Goal: Task Accomplishment & Management: Complete application form

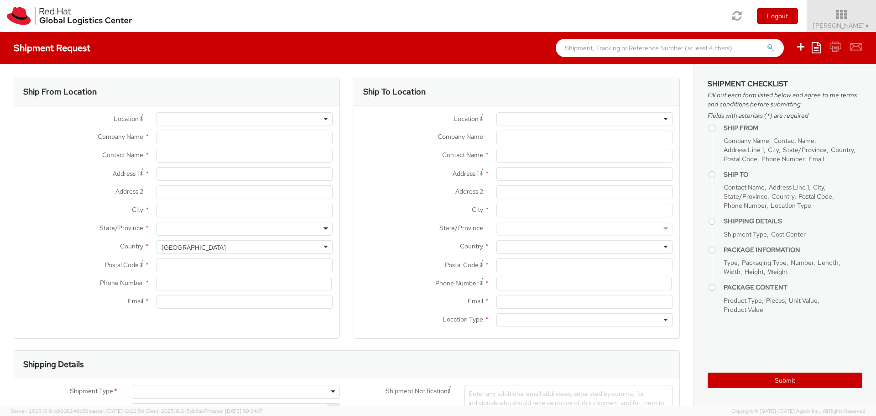
select select "506"
select select
click at [210, 159] on input "text" at bounding box center [244, 156] width 176 height 14
type input "[PERSON_NAME]"
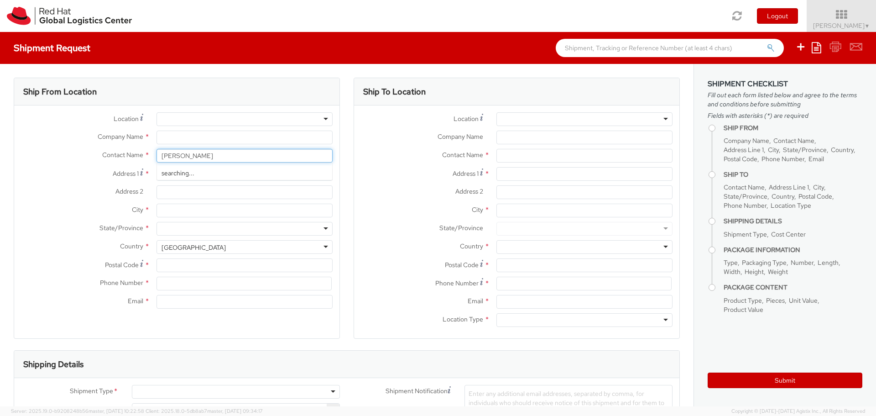
type input "Red Hat"
type input "[EMAIL_ADDRESS][DOMAIN_NAME]"
type input "[PERSON_NAME]"
click at [216, 178] on input "Address 1 *" at bounding box center [244, 174] width 176 height 14
type input "4840 Veracity Pt"
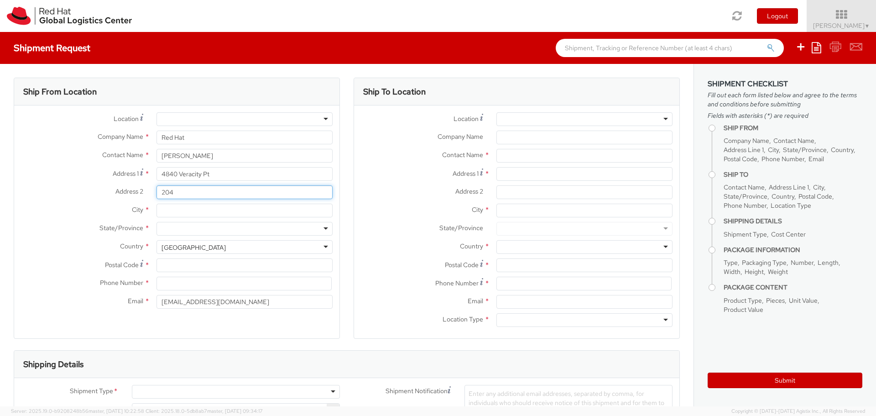
type input "204"
type input "[PERSON_NAME]"
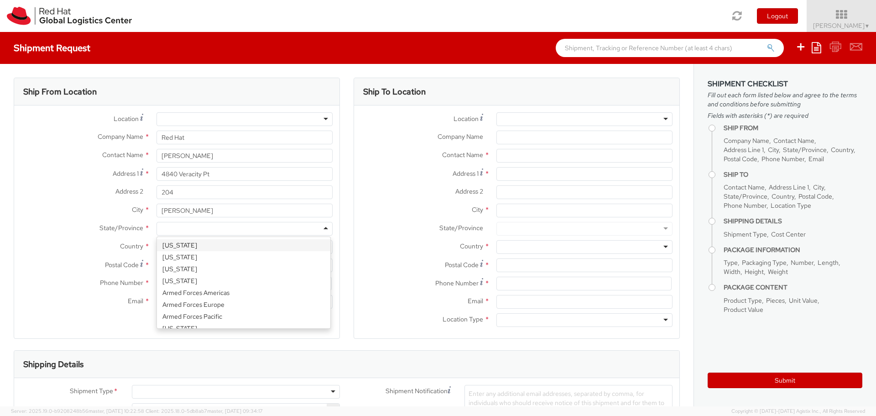
type input "F"
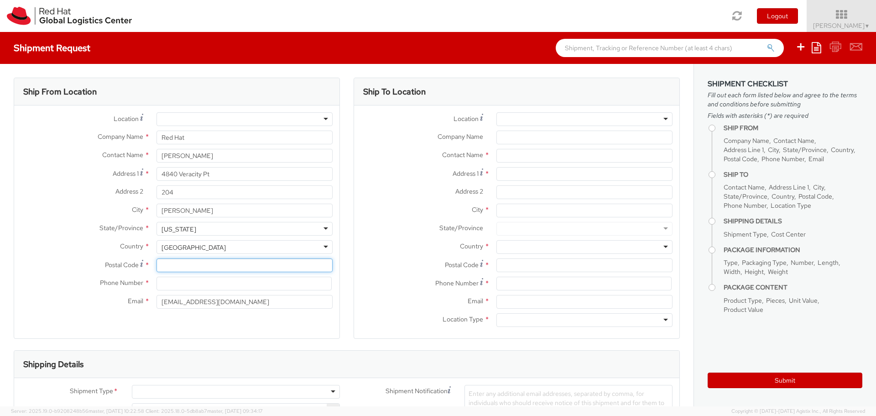
click at [204, 261] on input "Postal Code *" at bounding box center [244, 265] width 176 height 14
type input "32771"
click at [196, 280] on input at bounding box center [243, 283] width 175 height 14
type input "4073945155"
click at [213, 339] on div "Ship From Location Location * [GEOGRAPHIC_DATA] - [GEOGRAPHIC_DATA] - [GEOGRAPH…" at bounding box center [177, 214] width 326 height 272
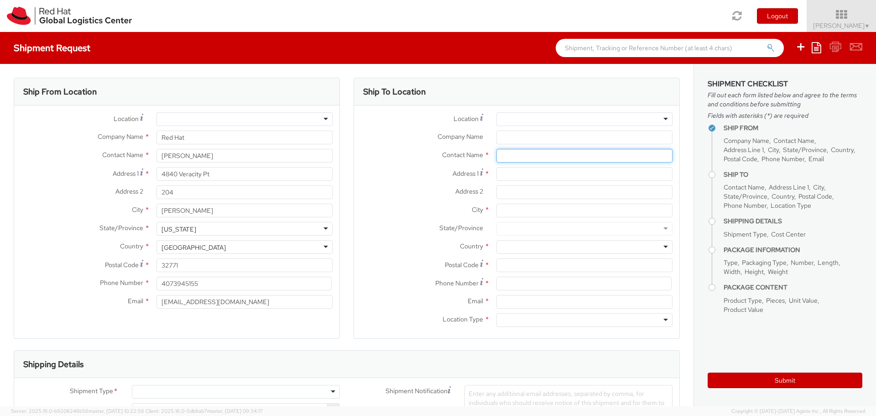
click at [520, 152] on input "text" at bounding box center [584, 156] width 176 height 14
type input "[PERSON_NAME] - Red Hat booth"
click at [414, 203] on div "Address 2 *" at bounding box center [516, 194] width 325 height 18
click at [515, 177] on input "Address 1 *" at bounding box center [584, 174] width 176 height 14
type input "[STREET_ADDRESS]"
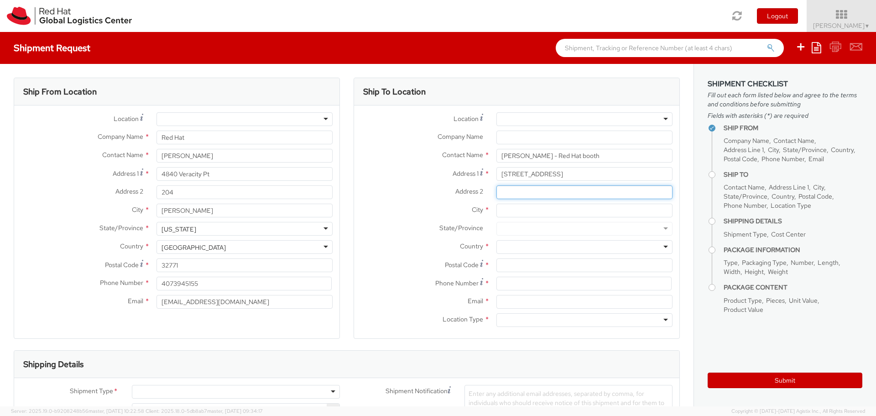
click at [517, 187] on input "Address 2 *" at bounding box center [584, 192] width 176 height 14
type input "c/[PERSON_NAME] - Oracle AI World 2025"
drag, startPoint x: 554, startPoint y: 172, endPoint x: 543, endPoint y: 174, distance: 10.7
click at [543, 174] on input "[STREET_ADDRESS]" at bounding box center [584, 174] width 176 height 14
type input "[STREET_ADDRESS]"
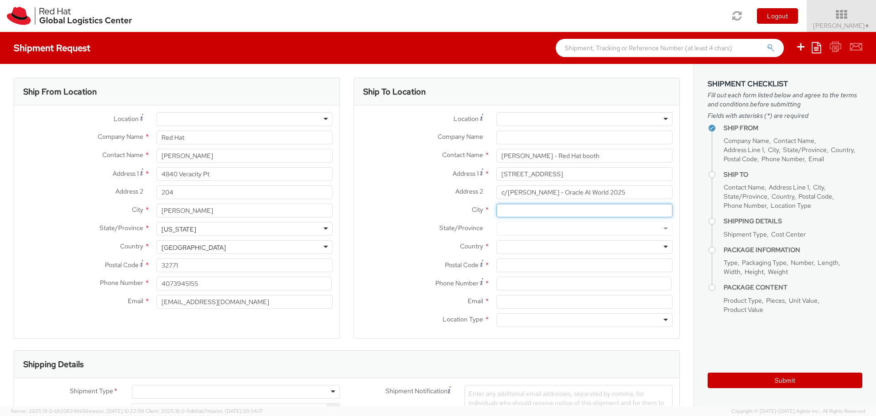
click at [526, 215] on input "City *" at bounding box center [584, 210] width 176 height 14
type input "[GEOGRAPHIC_DATA]"
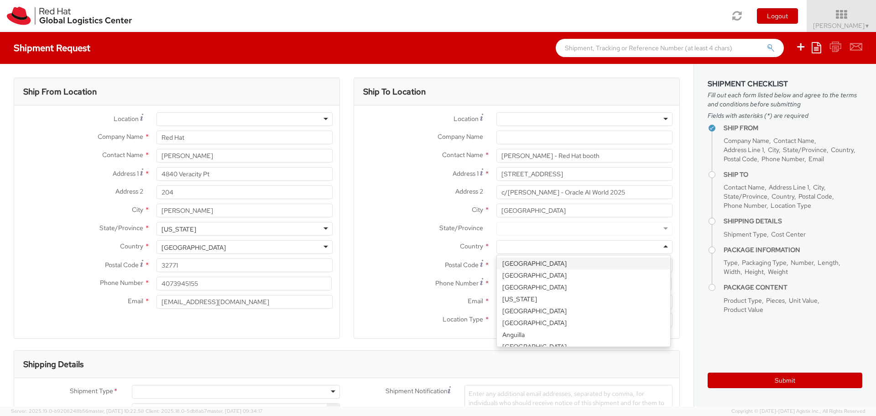
click at [532, 242] on div at bounding box center [584, 247] width 176 height 14
type input "u"
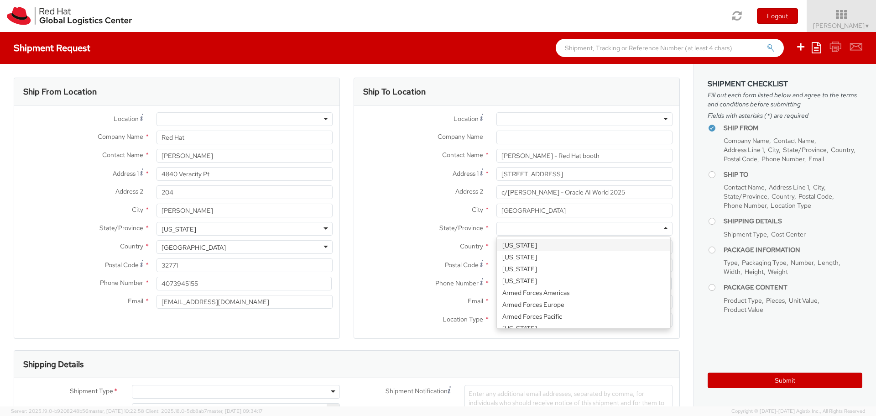
click at [528, 224] on div at bounding box center [584, 229] width 176 height 14
type input "n"
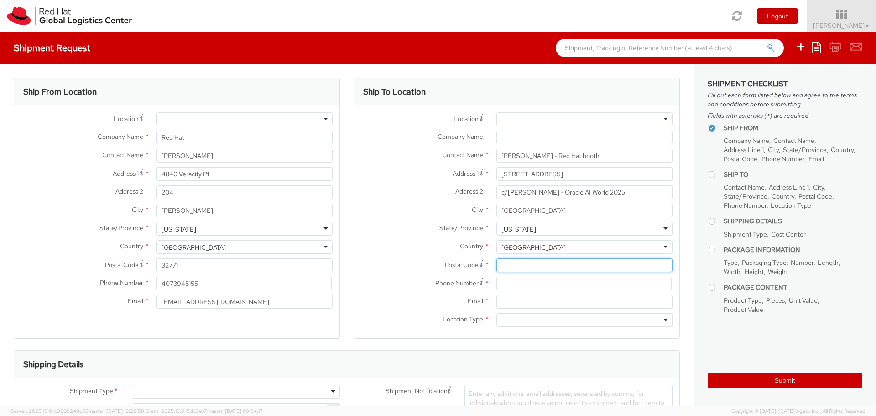
click at [516, 263] on input "Postal Code *" at bounding box center [584, 265] width 176 height 14
type input "89118"
click at [531, 282] on input at bounding box center [583, 283] width 175 height 14
type input "4073945155"
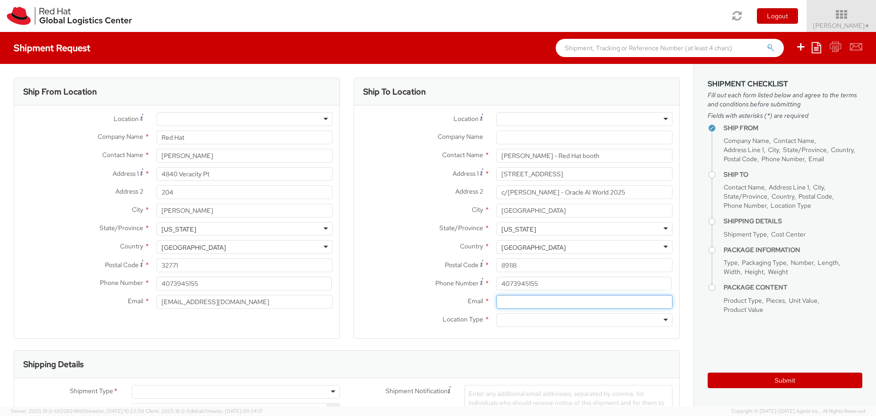
click at [550, 302] on input "Email *" at bounding box center [584, 302] width 176 height 14
type input "[EMAIL_ADDRESS][DOMAIN_NAME]"
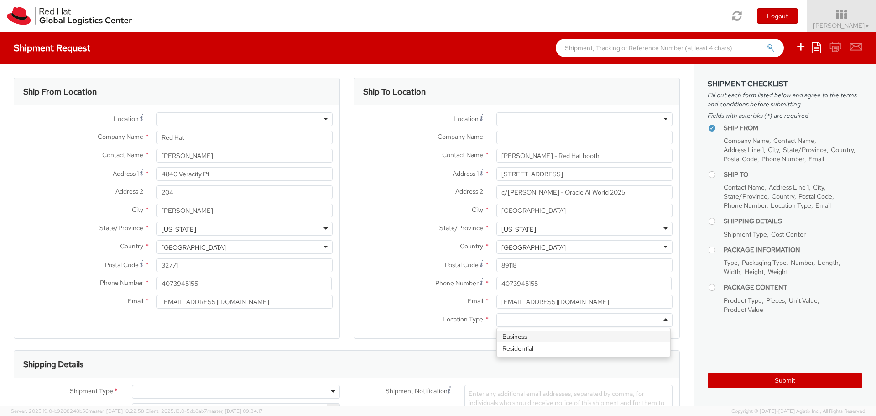
click at [502, 322] on div at bounding box center [584, 320] width 176 height 14
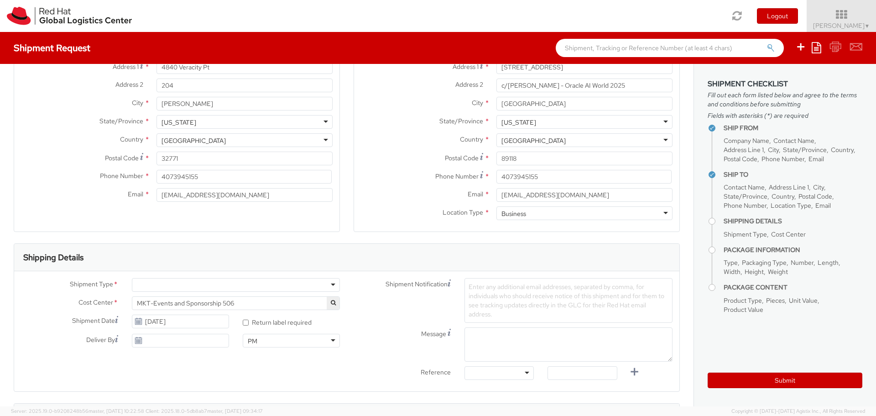
scroll to position [137, 0]
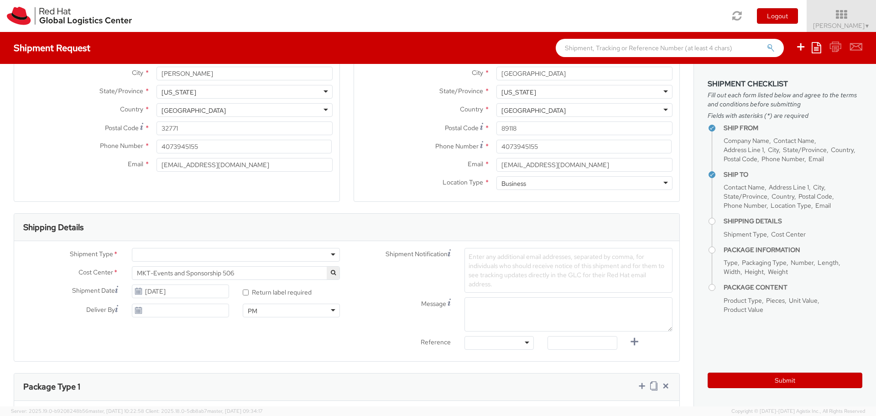
click at [190, 255] on div at bounding box center [236, 255] width 208 height 14
click at [159, 291] on input "[DATE]" at bounding box center [180, 291] width 97 height 14
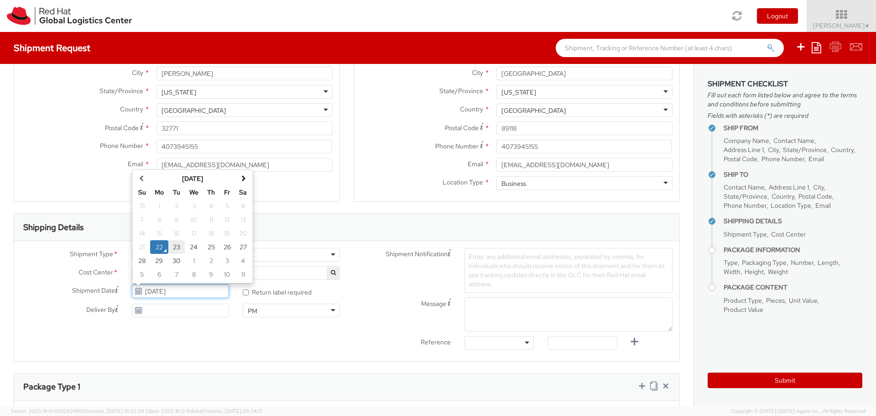
click at [177, 253] on td "23" at bounding box center [176, 247] width 16 height 14
type input "[DATE]"
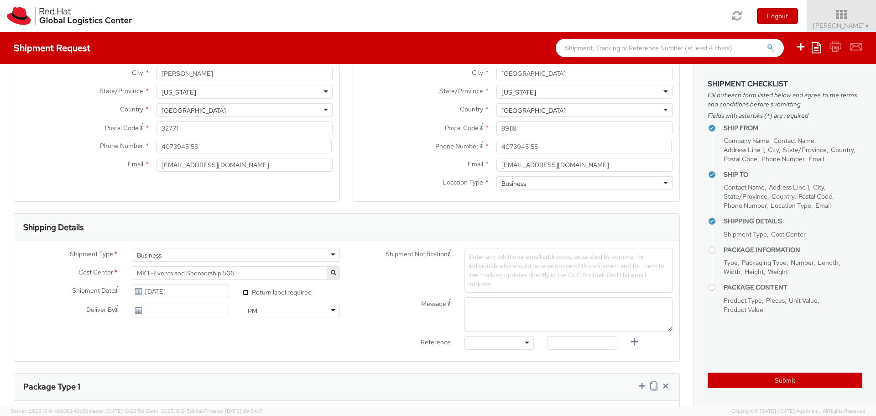
click at [243, 291] on input "* Return label required" at bounding box center [246, 292] width 6 height 6
checkbox input "true"
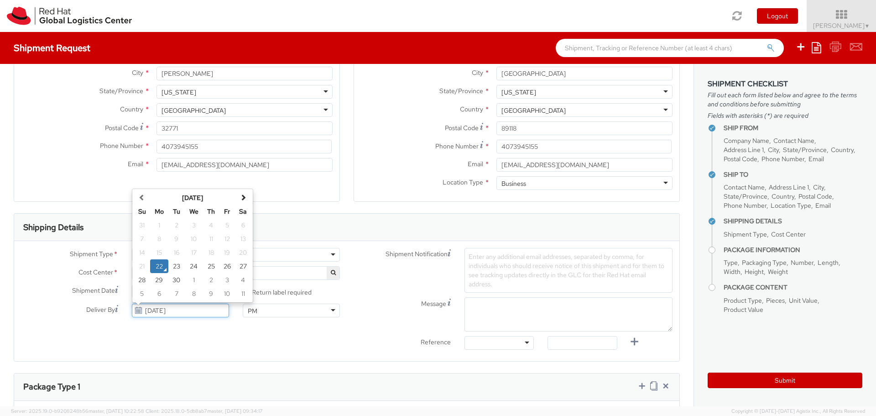
click at [170, 312] on input "[DATE]" at bounding box center [180, 310] width 97 height 14
click at [178, 280] on td "30" at bounding box center [176, 280] width 16 height 14
type input "[DATE]"
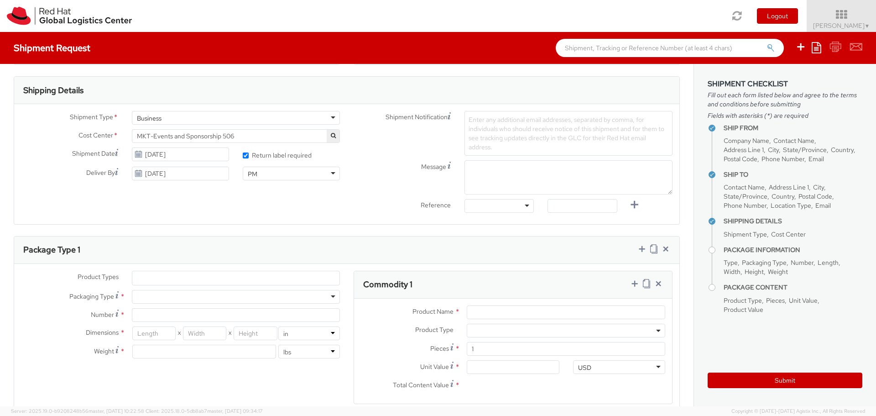
scroll to position [319, 0]
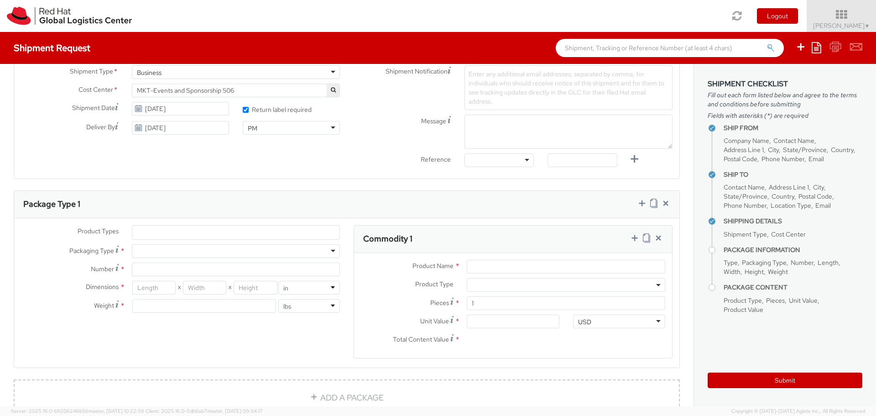
click at [193, 255] on div at bounding box center [236, 251] width 208 height 14
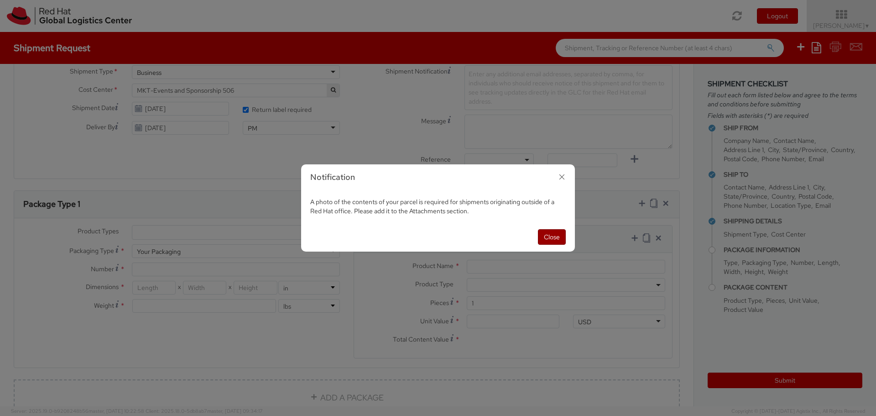
click at [552, 237] on button "Close" at bounding box center [552, 237] width 28 height 16
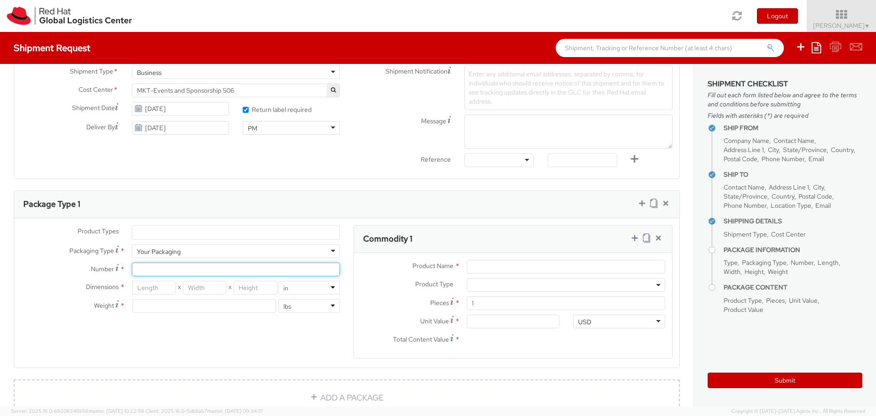
click at [146, 270] on input "Number *" at bounding box center [236, 269] width 208 height 14
type input "1"
click at [158, 289] on input "number" at bounding box center [153, 288] width 43 height 14
type input "18"
click at [202, 286] on input "number" at bounding box center [204, 288] width 43 height 14
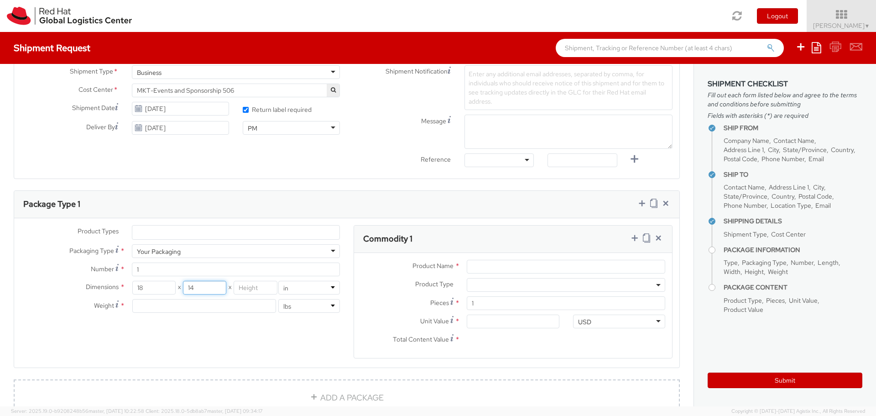
type input "14"
click at [259, 286] on input "number" at bounding box center [255, 288] width 43 height 14
type input "8"
click at [246, 306] on input "number" at bounding box center [204, 306] width 144 height 14
type input "7"
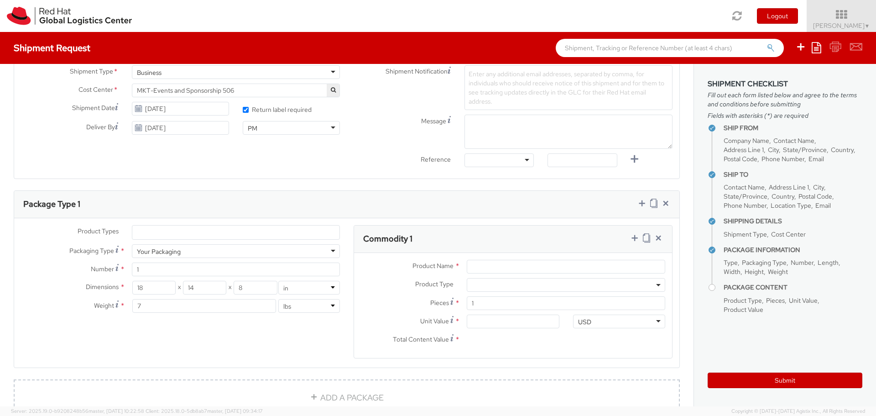
click at [250, 328] on div "Product Types * Documents Docking Station Laptop Monitor Other Hardware Server …" at bounding box center [346, 297] width 665 height 145
click at [489, 266] on input "Product Name *" at bounding box center [566, 267] width 198 height 14
click at [487, 266] on input "Product Name *" at bounding box center [566, 267] width 198 height 14
type input "Event supplies"
click at [474, 326] on input "Unit Value *" at bounding box center [513, 321] width 92 height 14
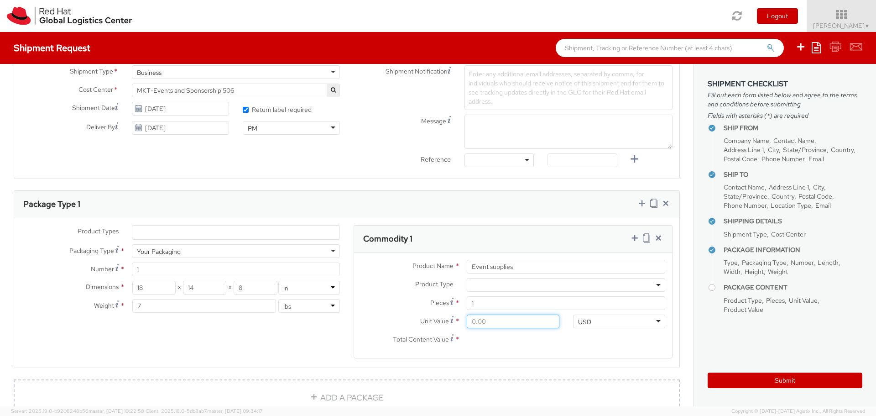
type input "5.00"
type input "50.00"
click at [530, 346] on input "50.00" at bounding box center [513, 340] width 92 height 14
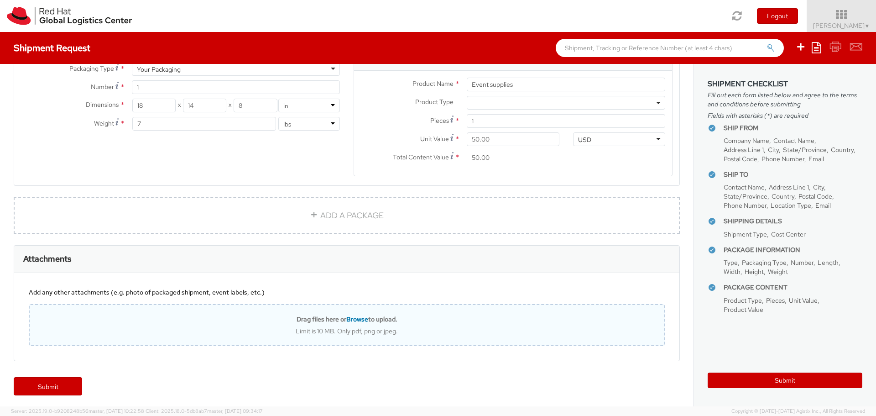
scroll to position [504, 0]
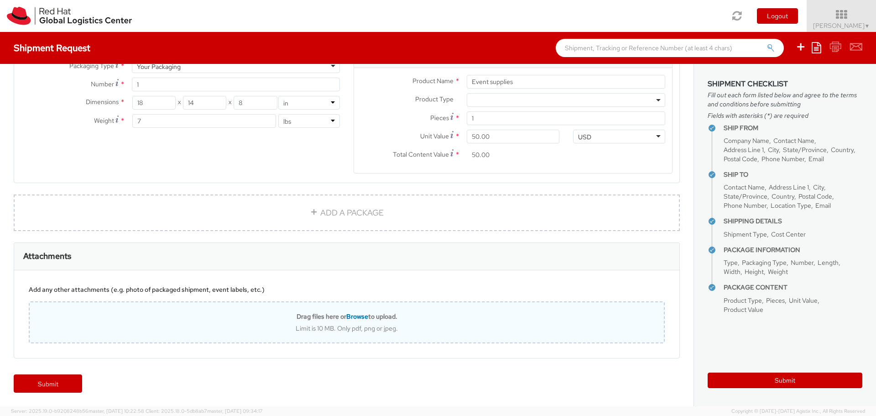
click at [351, 317] on span "Browse" at bounding box center [357, 316] width 22 height 8
type input "C:\fakepath\IMG_0270.JPG"
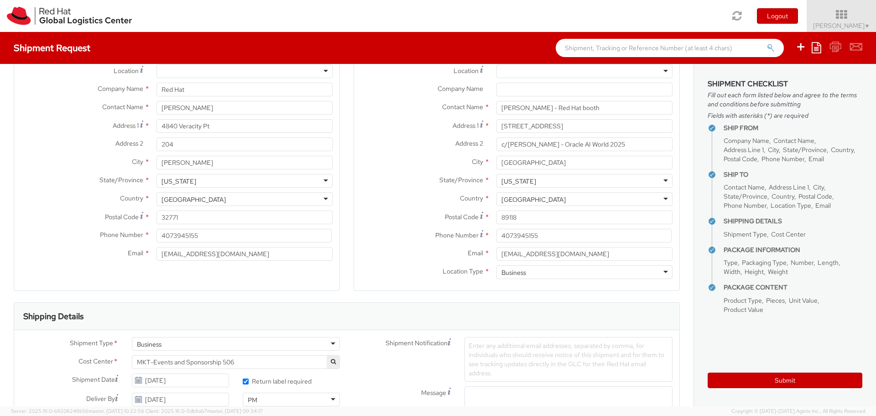
scroll to position [2, 0]
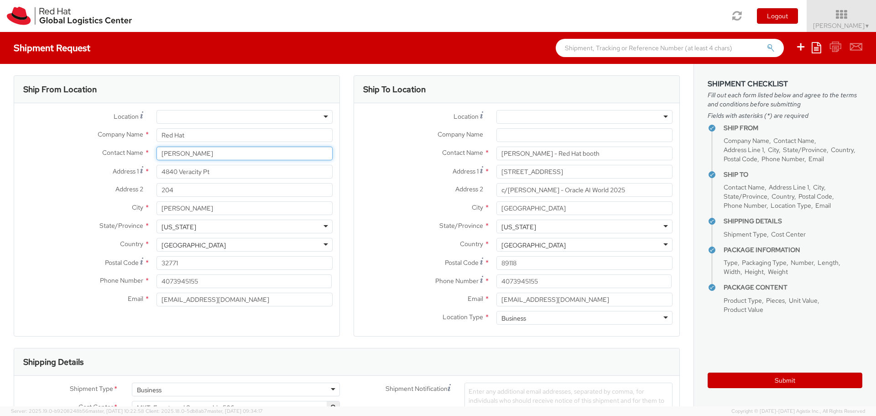
click at [214, 154] on input "[PERSON_NAME]" at bounding box center [244, 153] width 176 height 14
type input "[PERSON_NAME]"
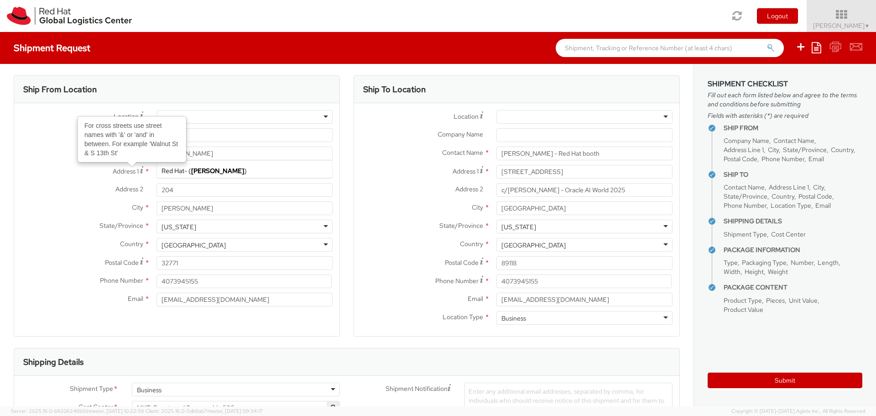
click at [63, 172] on label "Address 1 For cross streets use street names with '&' or 'and' in between. For …" at bounding box center [81, 171] width 135 height 12
click at [156, 172] on input "4840 Veracity Pt" at bounding box center [244, 172] width 176 height 14
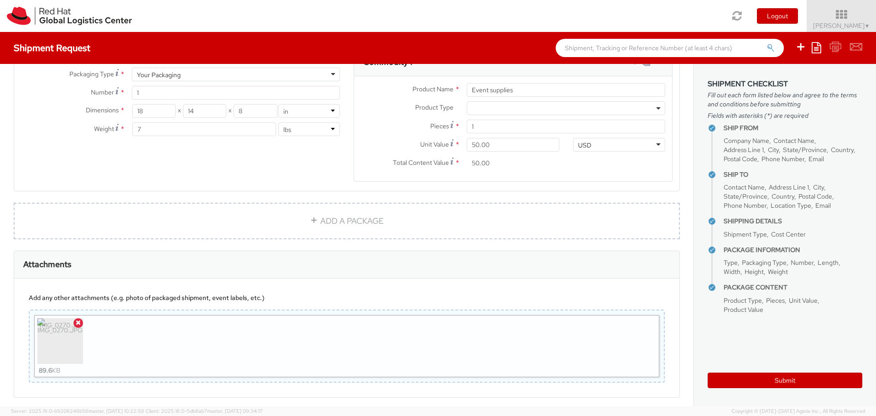
scroll to position [535, 0]
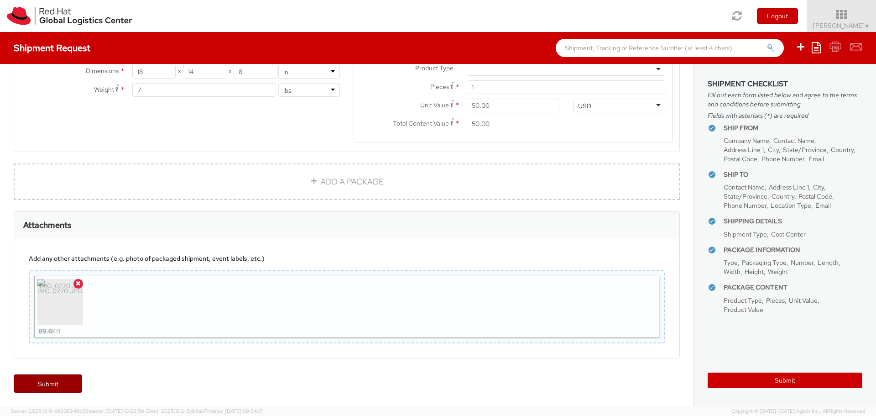
click at [53, 387] on link "Submit" at bounding box center [48, 383] width 68 height 18
type input "[PERSON_NAME] - Red Hat booth"
